Goal: Answer question/provide support

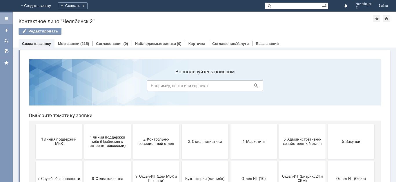
click at [8, 21] on div at bounding box center [6, 19] width 13 height 12
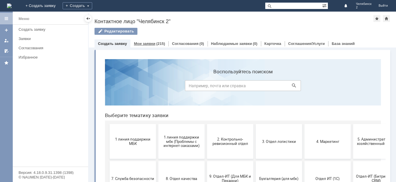
click at [146, 43] on link "Мои заявки" at bounding box center [144, 44] width 21 height 4
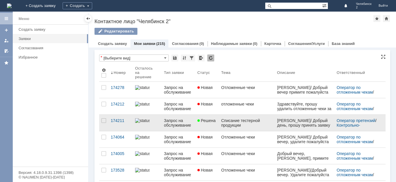
click at [185, 116] on link "Запрос на обслуживание" at bounding box center [178, 123] width 33 height 16
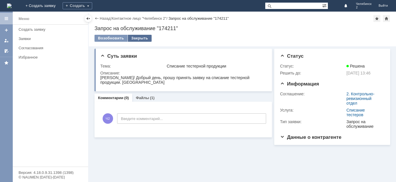
click at [142, 38] on div "Закрыть" at bounding box center [140, 38] width 24 height 7
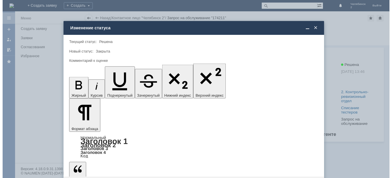
scroll to position [25, 0]
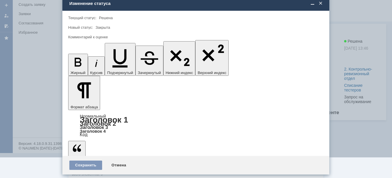
click at [110, 165] on span "5 - Отлично" at bounding box center [196, 165] width 248 height 5
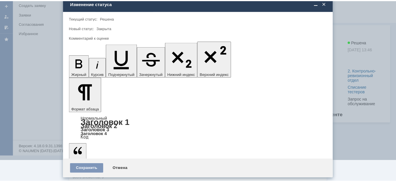
scroll to position [0, 0]
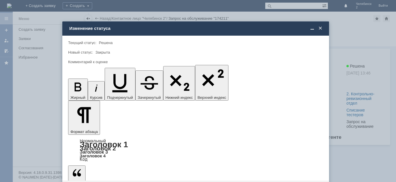
type input "5 - Отлично"
